Goal: Navigation & Orientation: Find specific page/section

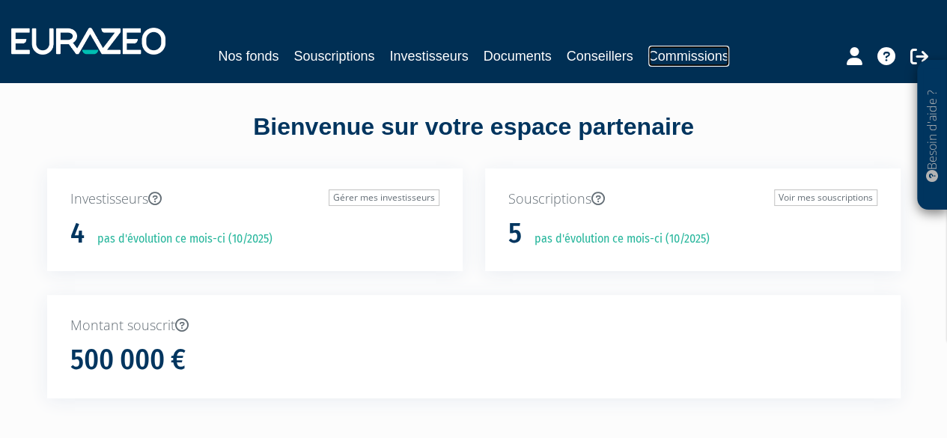
click at [681, 56] on link "Commissions" at bounding box center [688, 56] width 81 height 21
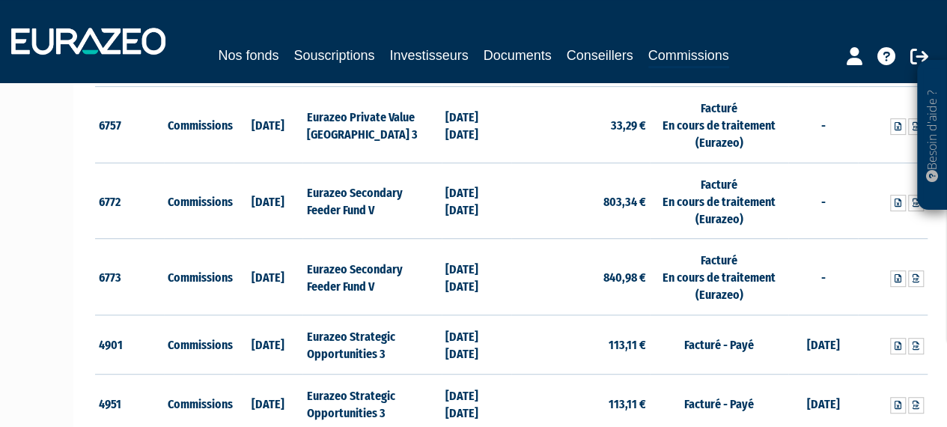
scroll to position [109, 0]
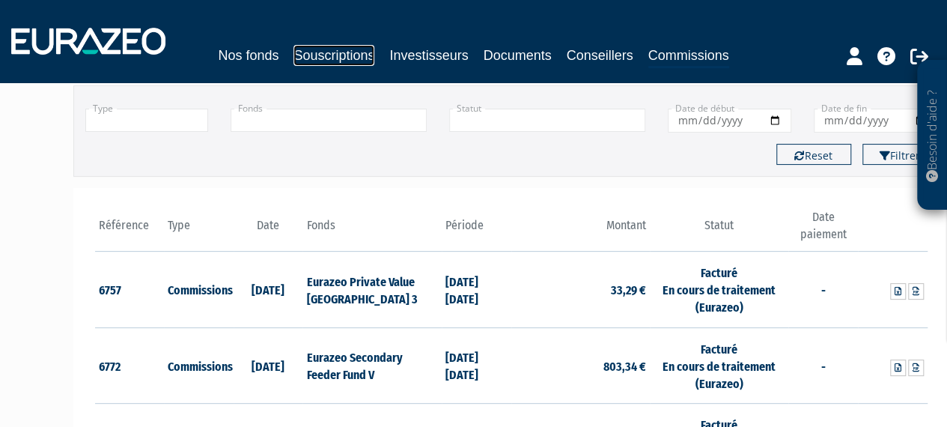
click at [322, 58] on link "Souscriptions" at bounding box center [334, 55] width 81 height 21
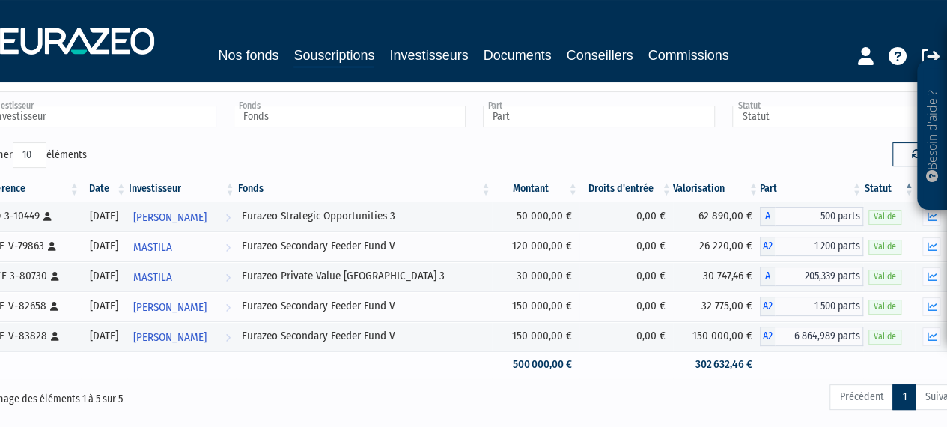
scroll to position [30, 0]
